Goal: Information Seeking & Learning: Learn about a topic

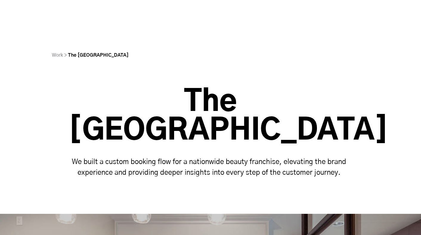
scroll to position [2399, 0]
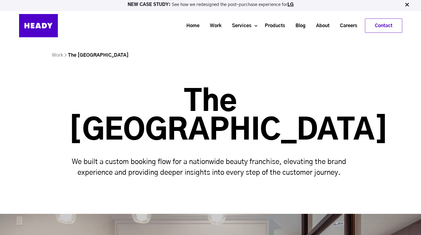
click at [184, 101] on h1 "The [GEOGRAPHIC_DATA]" at bounding box center [211, 116] width 284 height 57
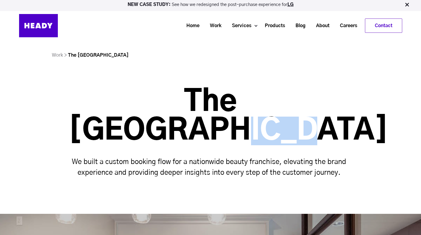
click at [184, 101] on h1 "The [GEOGRAPHIC_DATA]" at bounding box center [211, 116] width 284 height 57
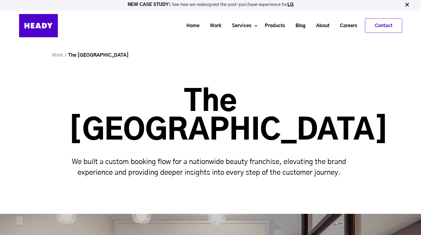
click at [126, 101] on h1 "The [GEOGRAPHIC_DATA]" at bounding box center [211, 116] width 284 height 57
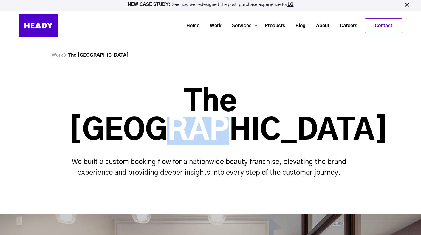
click at [126, 101] on h1 "The [GEOGRAPHIC_DATA]" at bounding box center [211, 116] width 284 height 57
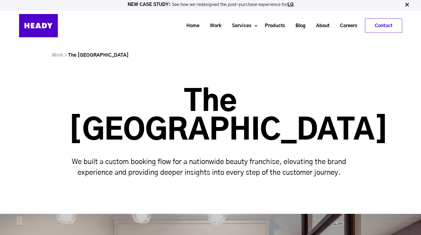
click at [192, 100] on h1 "The [GEOGRAPHIC_DATA]" at bounding box center [211, 116] width 284 height 57
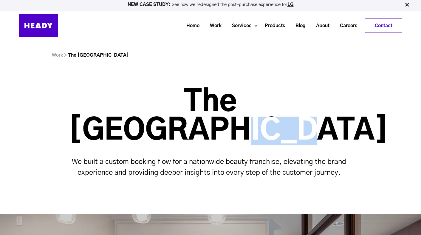
click at [192, 100] on h1 "The [GEOGRAPHIC_DATA]" at bounding box center [211, 116] width 284 height 57
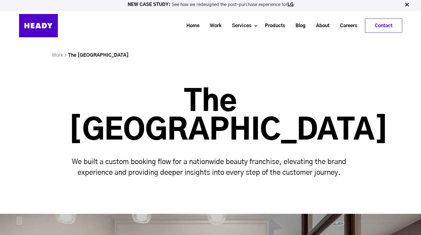
click at [274, 97] on h1 "The [GEOGRAPHIC_DATA]" at bounding box center [211, 116] width 284 height 57
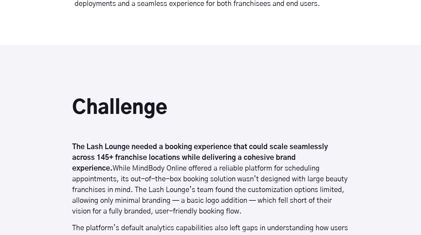
scroll to position [1101, 0]
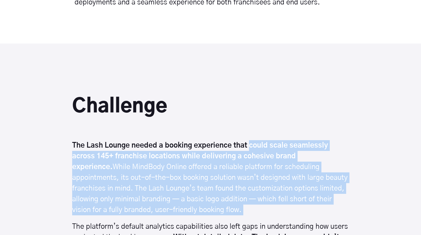
drag, startPoint x: 250, startPoint y: 105, endPoint x: 288, endPoint y: 177, distance: 81.4
click at [288, 178] on div "Challenge The Lash Lounge needed a booking experience that could scale seamless…" at bounding box center [210, 191] width 277 height 189
click at [288, 177] on div "Challenge The Lash Lounge needed a booking experience that could scale seamless…" at bounding box center [210, 191] width 277 height 189
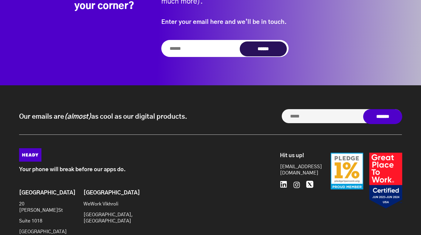
scroll to position [3170, 0]
